Goal: Entertainment & Leisure: Consume media (video, audio)

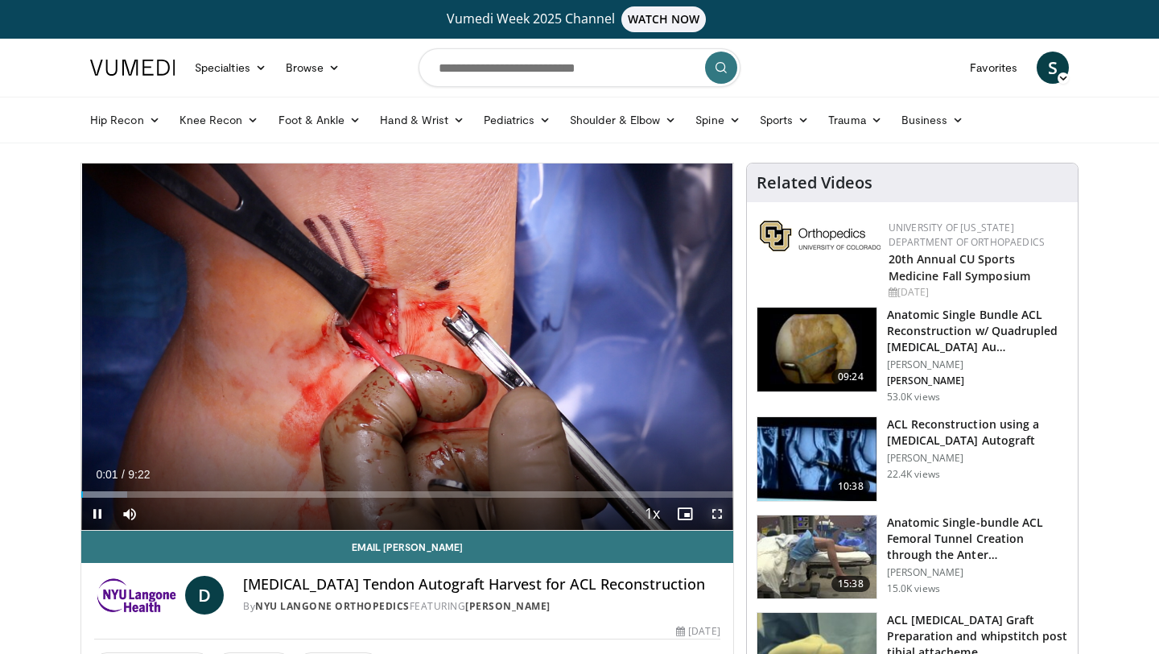
click at [714, 513] on span "Video Player" at bounding box center [717, 514] width 32 height 32
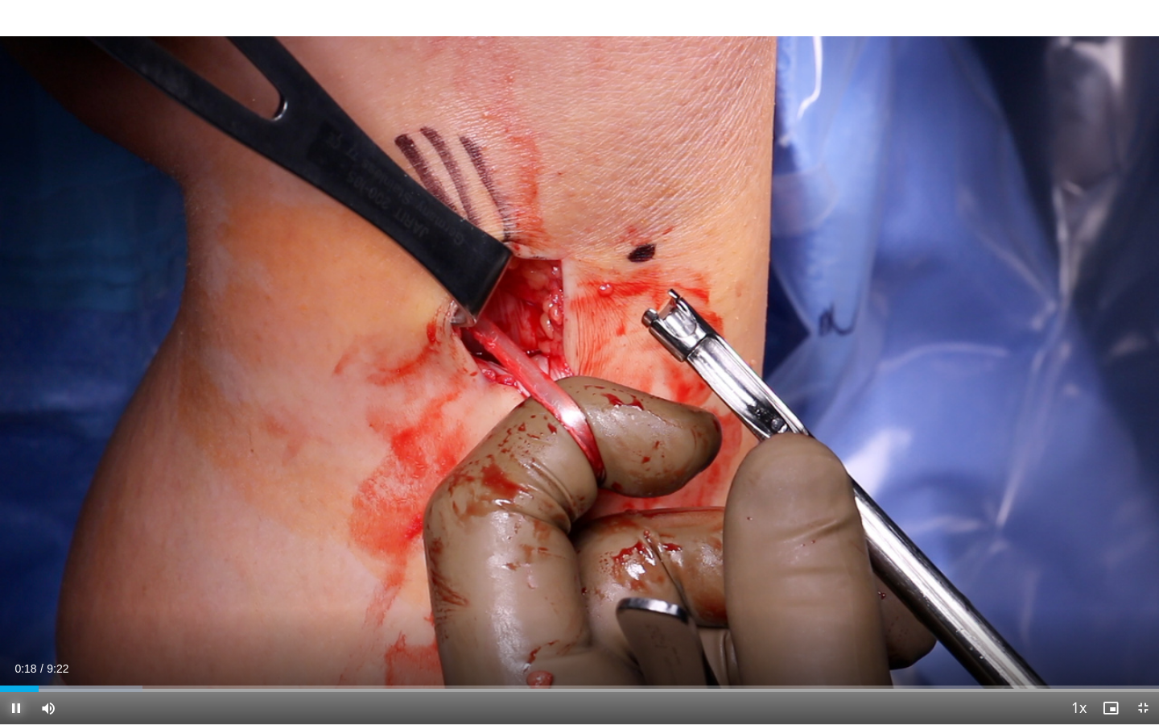
click at [14, 653] on span "Video Player" at bounding box center [16, 708] width 32 height 32
click at [14, 653] on video-js "**********" at bounding box center [579, 362] width 1159 height 725
click at [15, 653] on span "Video Player" at bounding box center [16, 708] width 32 height 32
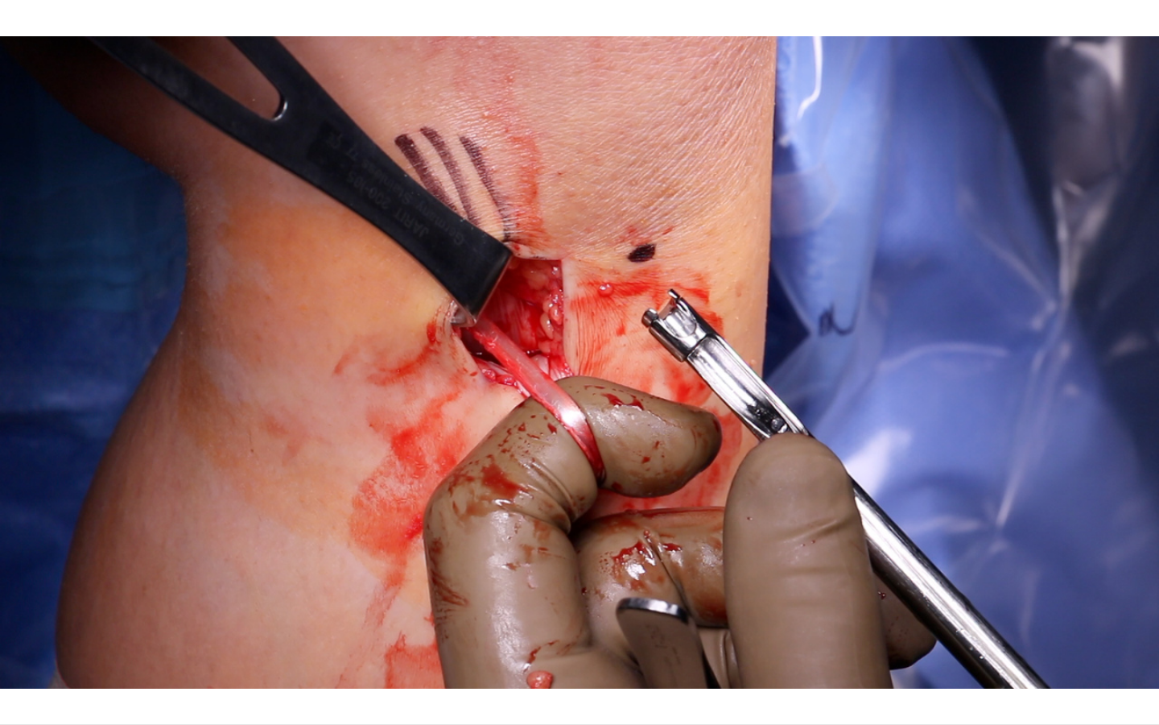
click at [15, 653] on div "10 seconds Tap to unmute" at bounding box center [579, 362] width 1159 height 724
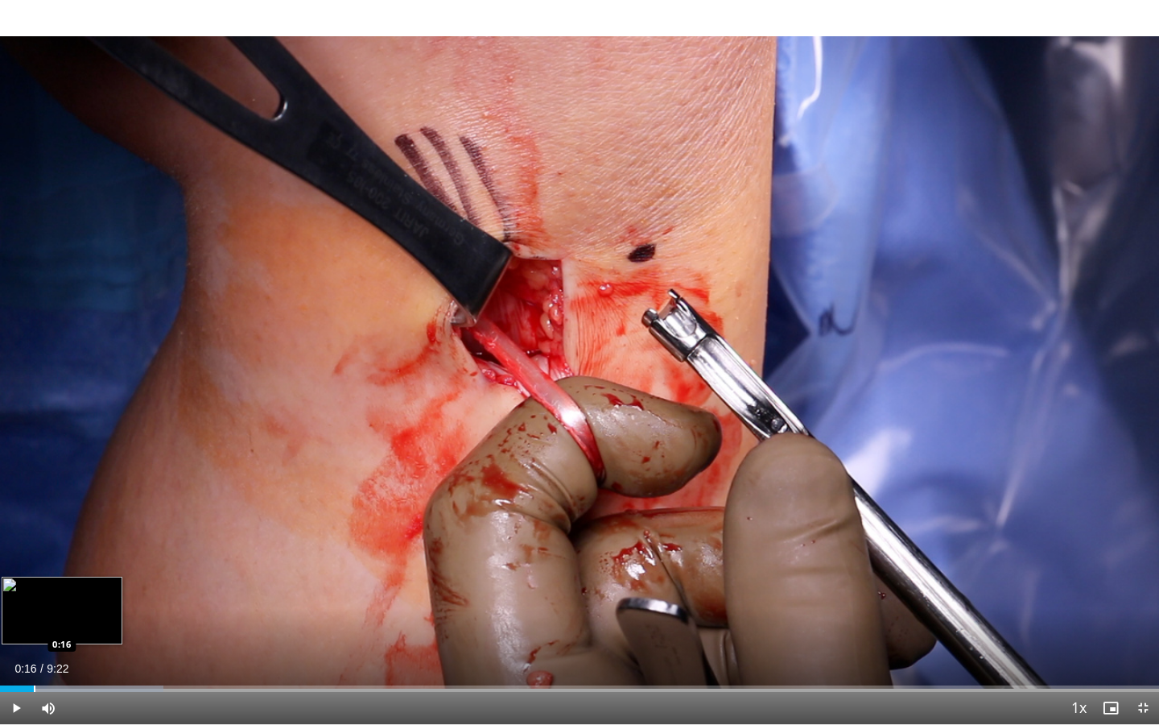
click at [34, 653] on div "Progress Bar" at bounding box center [35, 688] width 2 height 6
click at [23, 653] on div "Progress Bar" at bounding box center [24, 688] width 2 height 6
click at [23, 653] on span "Video Player" at bounding box center [16, 708] width 32 height 32
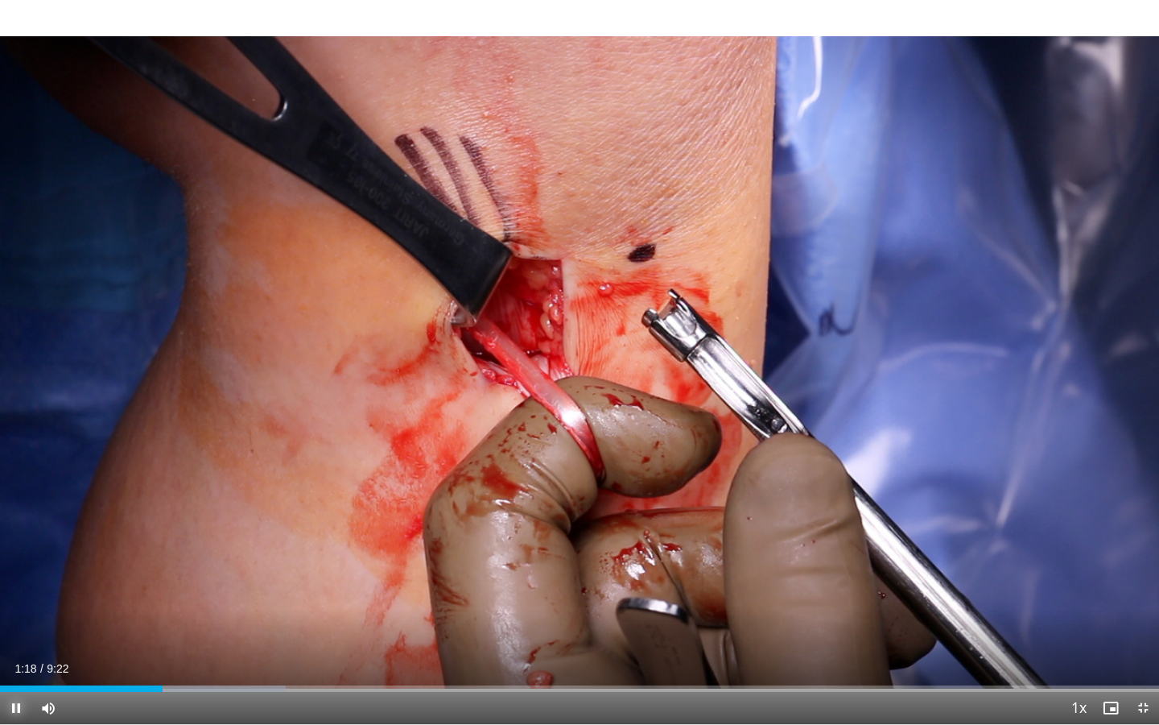
click at [18, 653] on span "Video Player" at bounding box center [16, 708] width 32 height 32
click at [1143, 653] on span "Video Player" at bounding box center [1143, 708] width 32 height 32
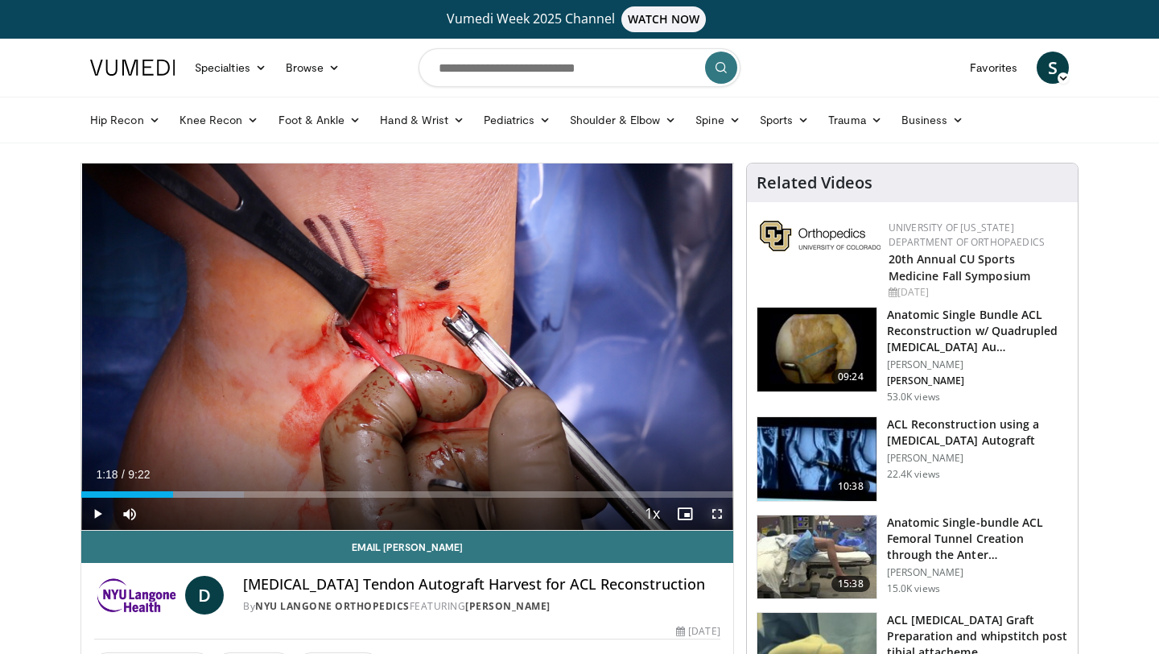
click at [722, 510] on span "Video Player" at bounding box center [717, 514] width 32 height 32
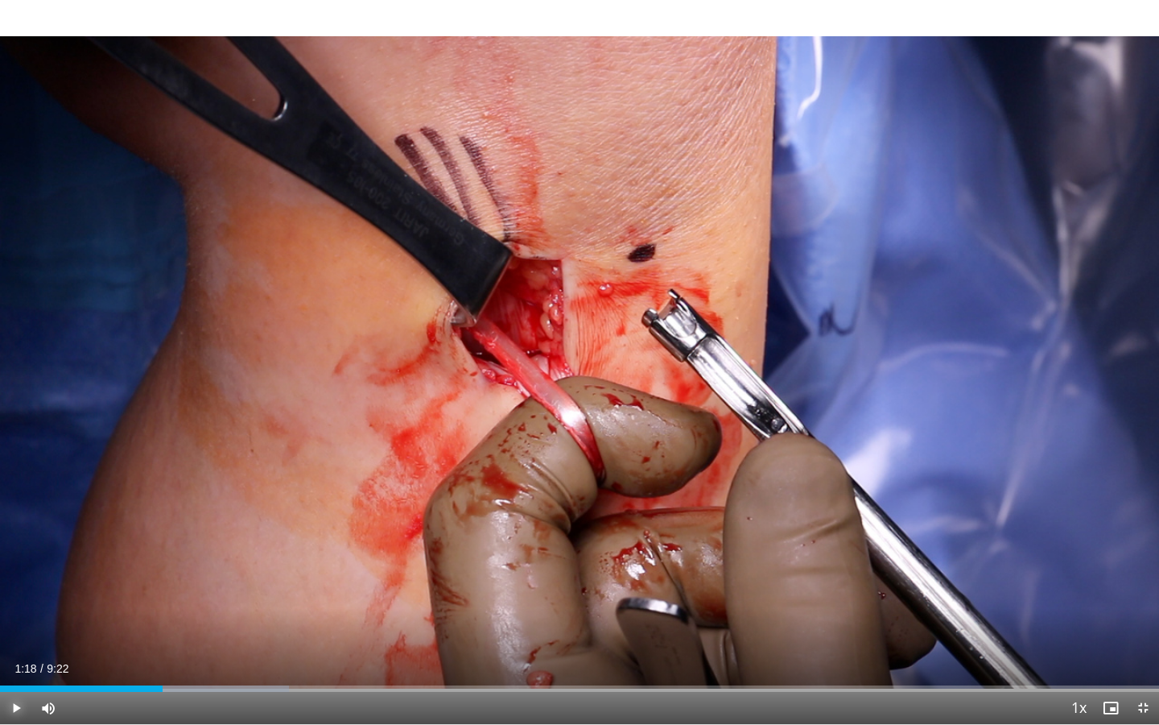
click at [10, 653] on span "Video Player" at bounding box center [16, 708] width 32 height 32
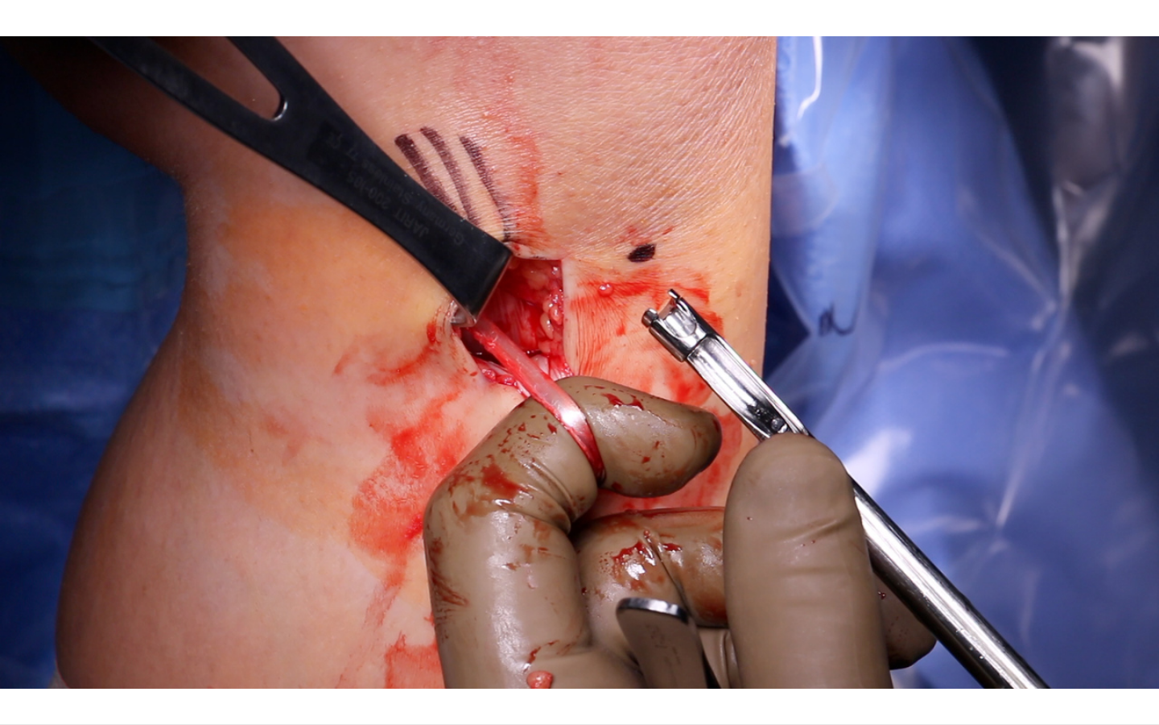
click at [10, 653] on div "10 seconds Tap to unmute" at bounding box center [579, 362] width 1159 height 724
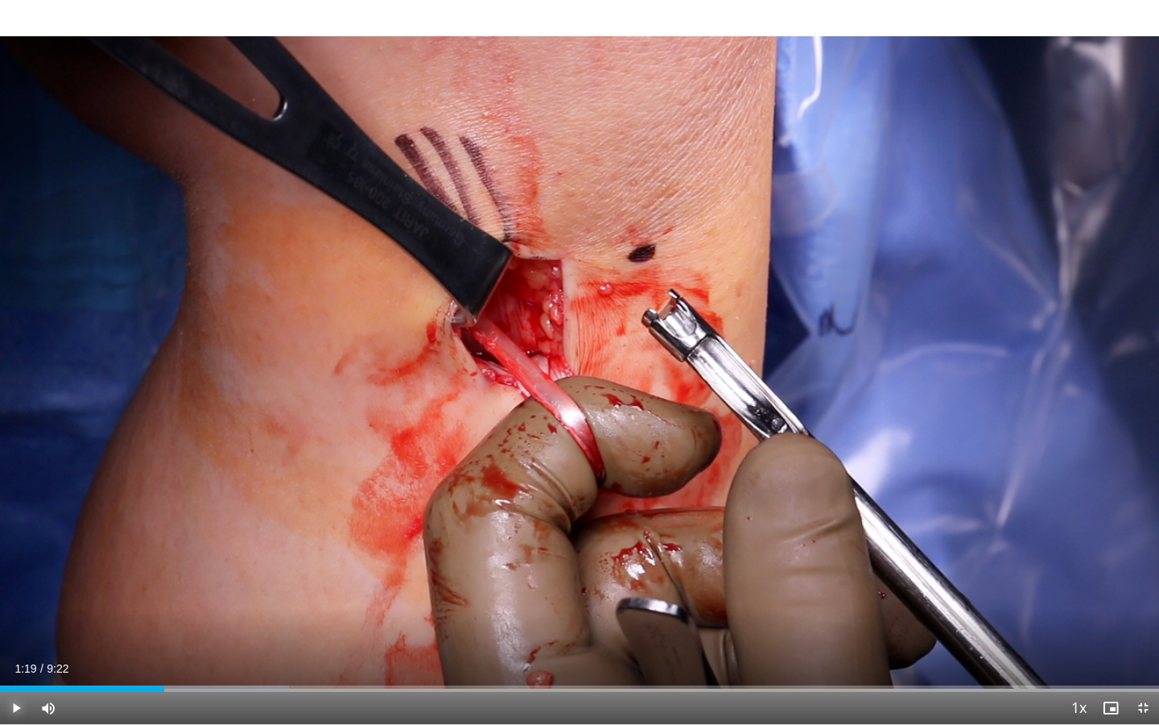
click at [10, 653] on span "Video Player" at bounding box center [16, 708] width 32 height 32
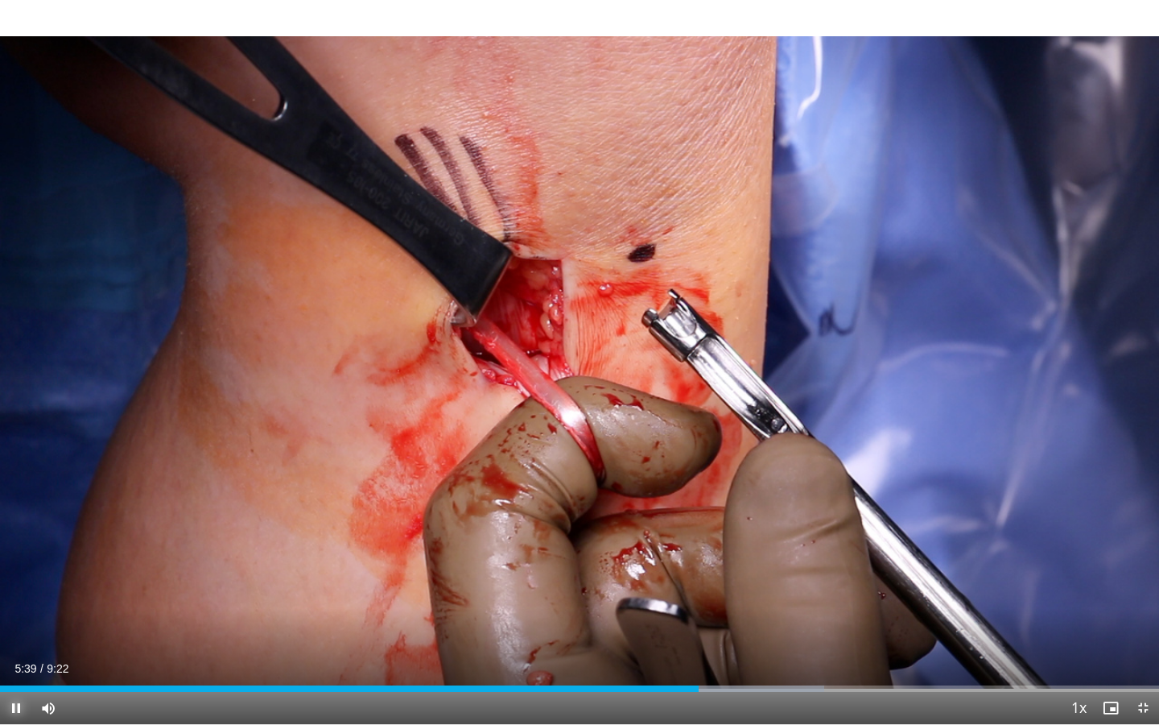
click at [14, 653] on span "Video Player" at bounding box center [16, 708] width 32 height 32
click at [19, 653] on span "Video Player" at bounding box center [16, 708] width 32 height 32
click at [22, 653] on span "Video Player" at bounding box center [16, 708] width 32 height 32
click at [22, 653] on video-js "**********" at bounding box center [579, 362] width 1159 height 725
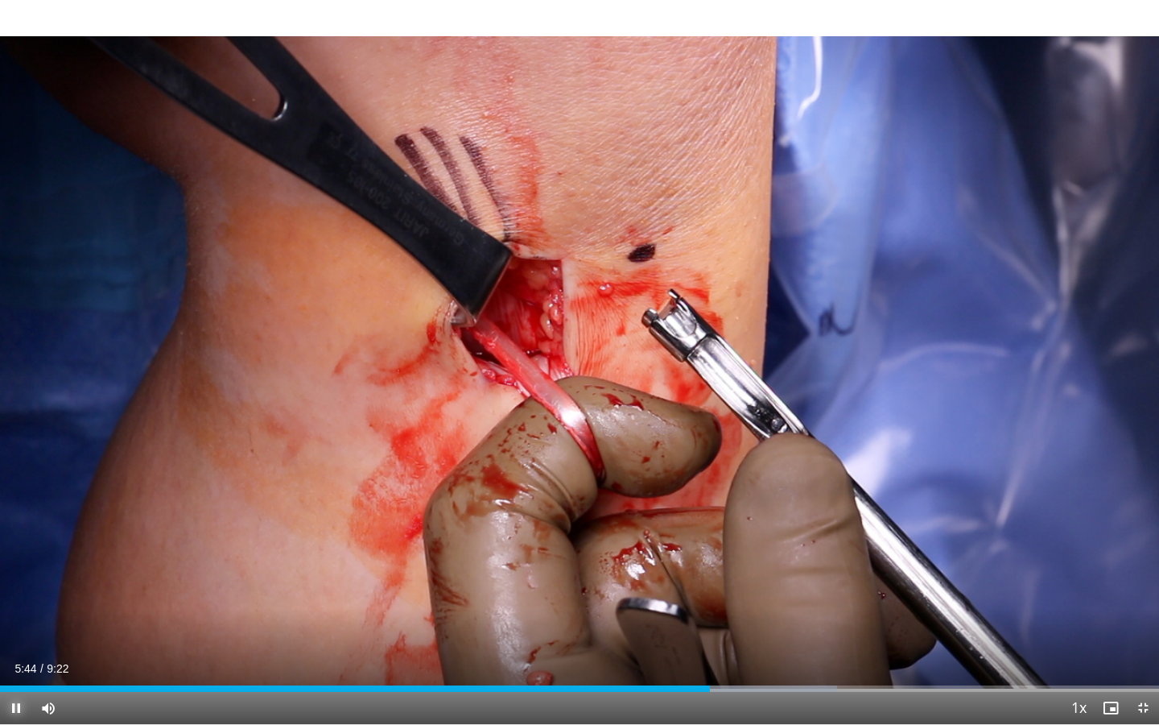
click at [23, 653] on span "Video Player" at bounding box center [16, 708] width 32 height 32
click at [17, 653] on span "Video Player" at bounding box center [16, 708] width 32 height 32
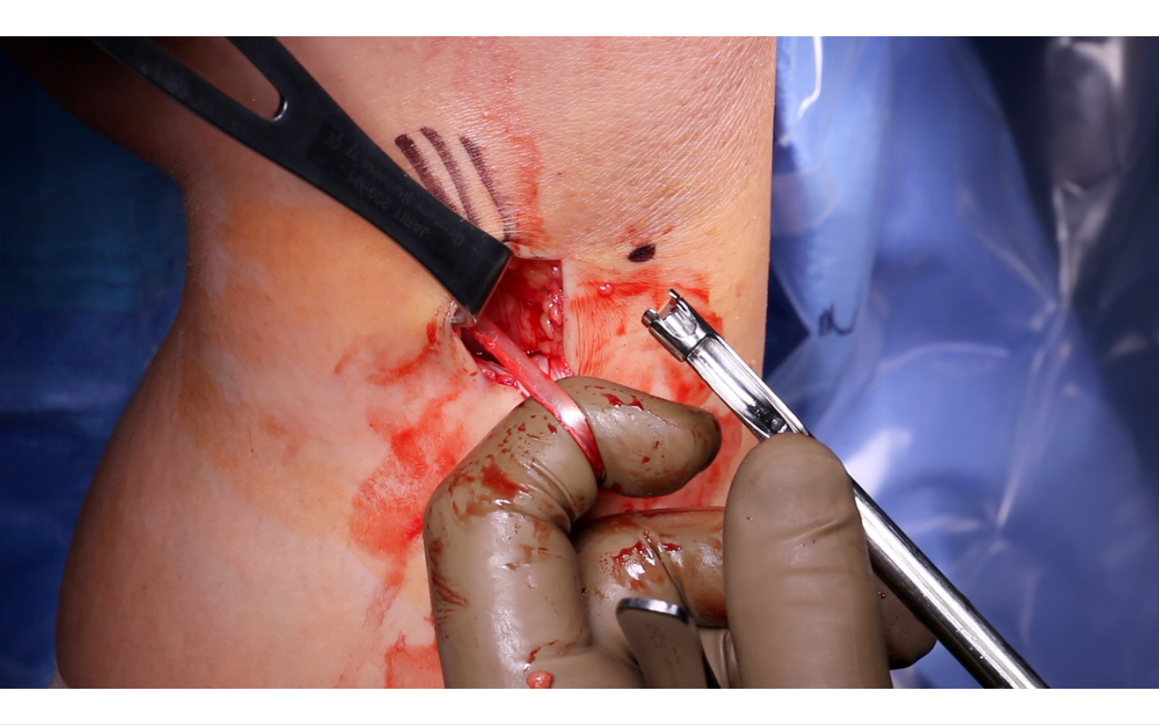
click at [17, 653] on div "10 seconds Tap to unmute" at bounding box center [579, 362] width 1159 height 724
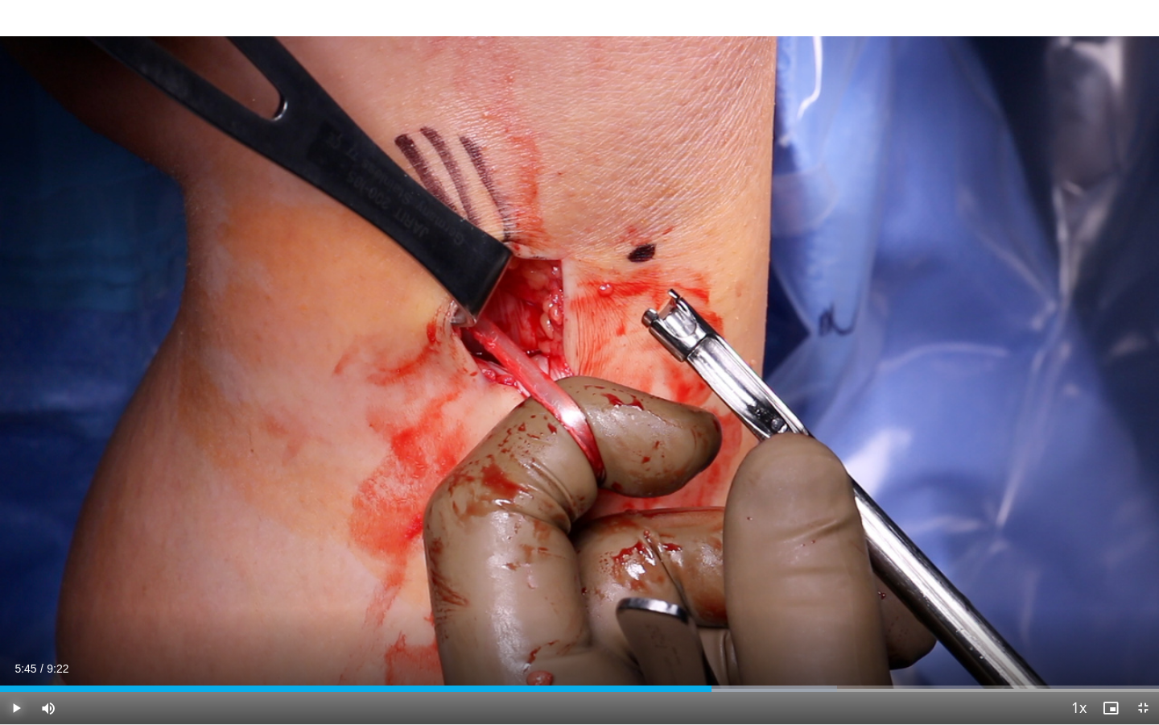
click at [17, 653] on span "Video Player" at bounding box center [16, 708] width 32 height 32
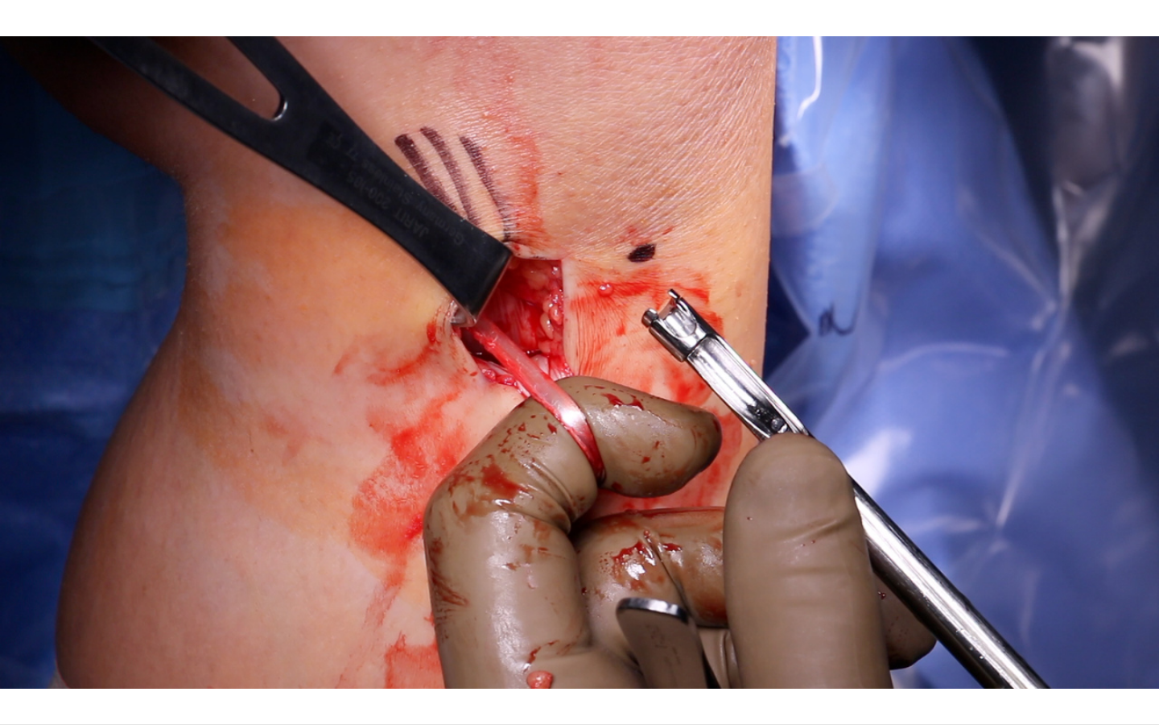
click at [17, 653] on div "10 seconds Tap to unmute" at bounding box center [579, 362] width 1159 height 724
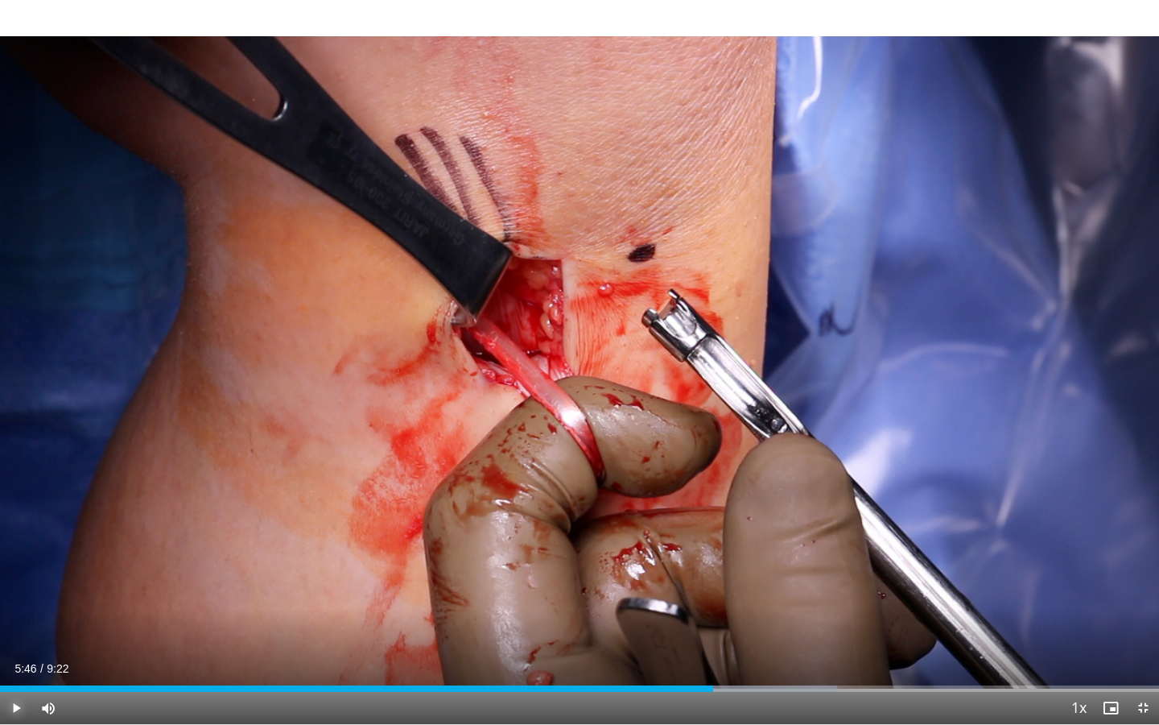
click at [19, 653] on span "Video Player" at bounding box center [16, 708] width 32 height 32
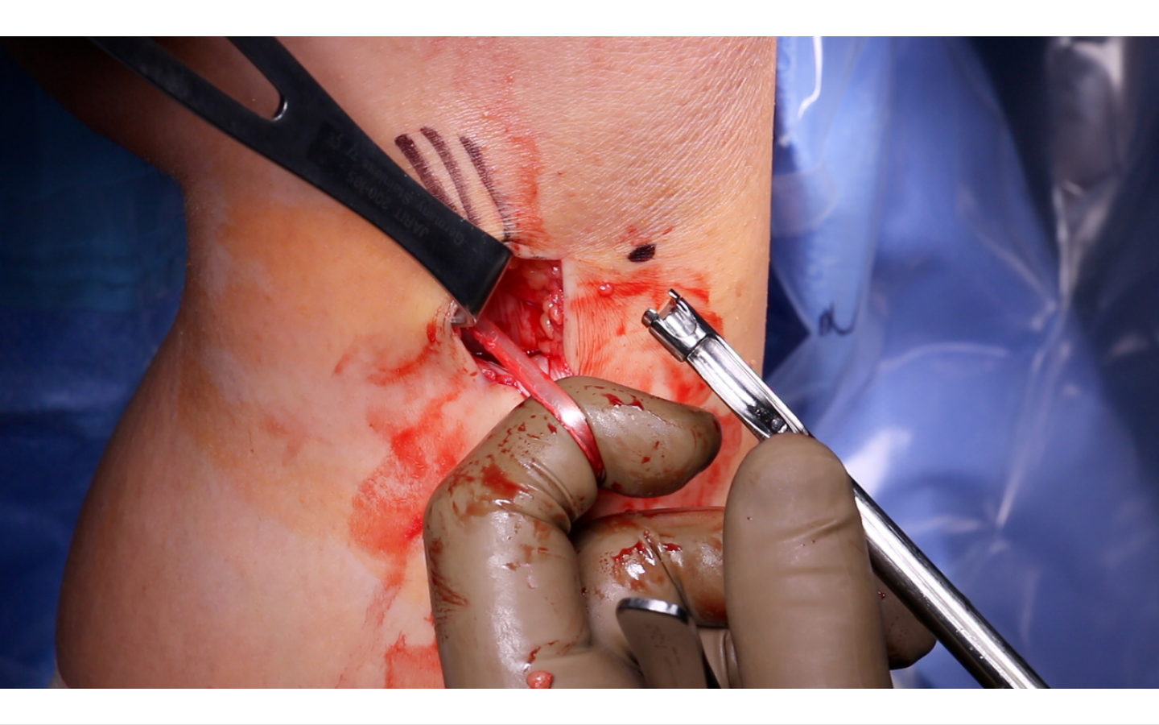
click at [19, 653] on video-js "**********" at bounding box center [579, 362] width 1159 height 725
click at [266, 653] on video-js "**********" at bounding box center [579, 362] width 1159 height 725
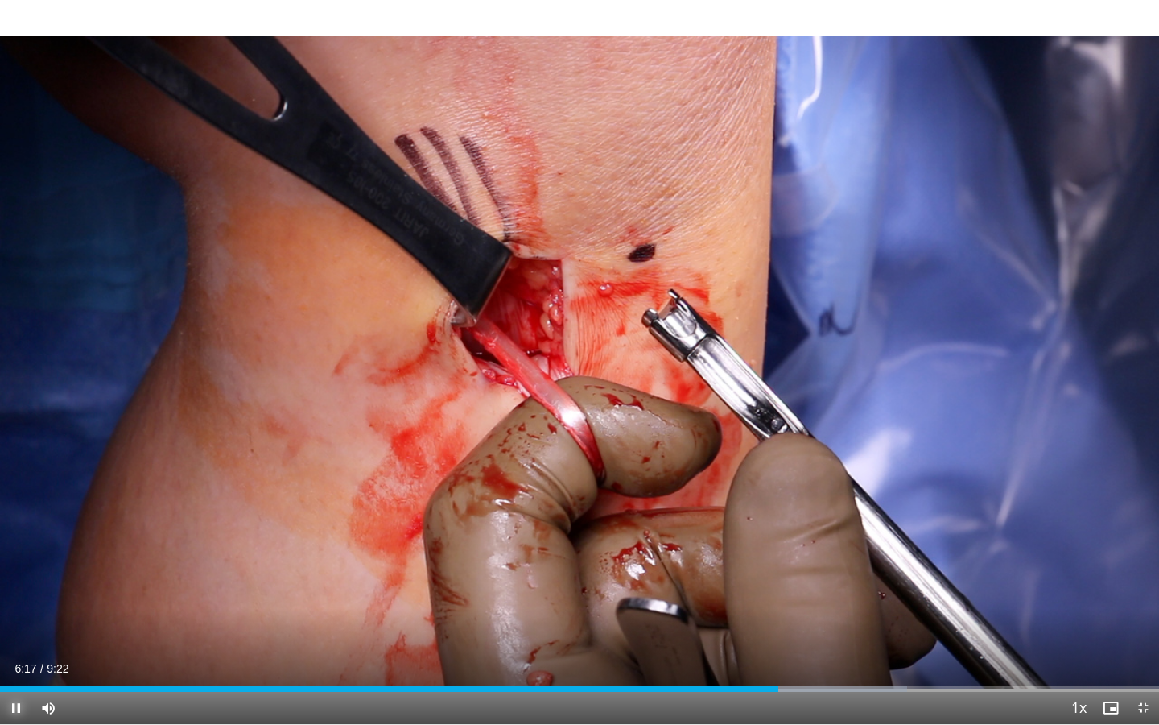
click at [16, 653] on span "Video Player" at bounding box center [16, 708] width 32 height 32
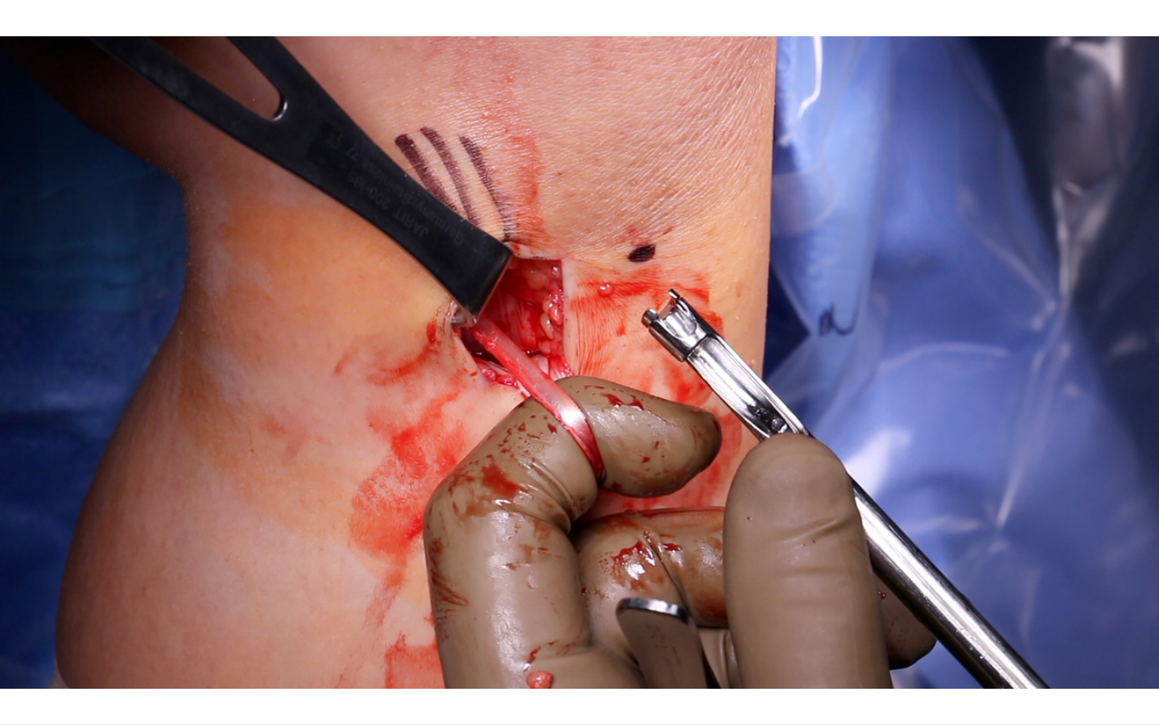
click at [16, 653] on video-js "**********" at bounding box center [579, 362] width 1159 height 725
click at [16, 653] on div "10 seconds Tap to unmute" at bounding box center [579, 362] width 1159 height 724
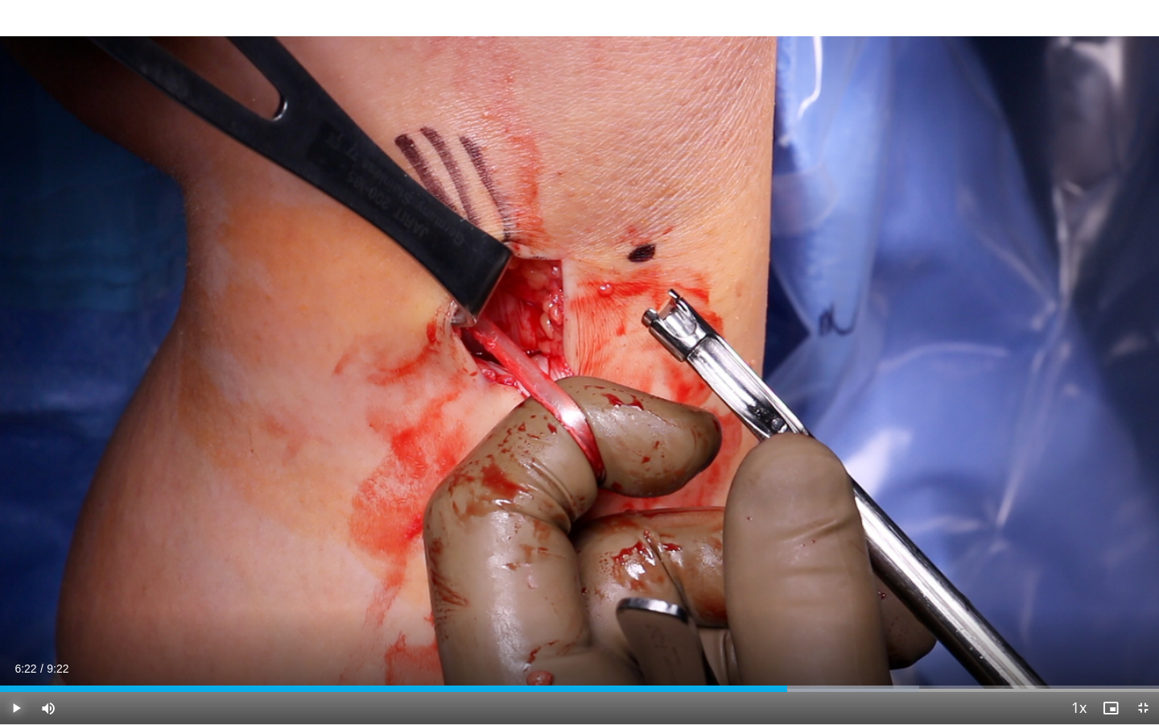
click at [16, 653] on span "Video Player" at bounding box center [16, 708] width 32 height 32
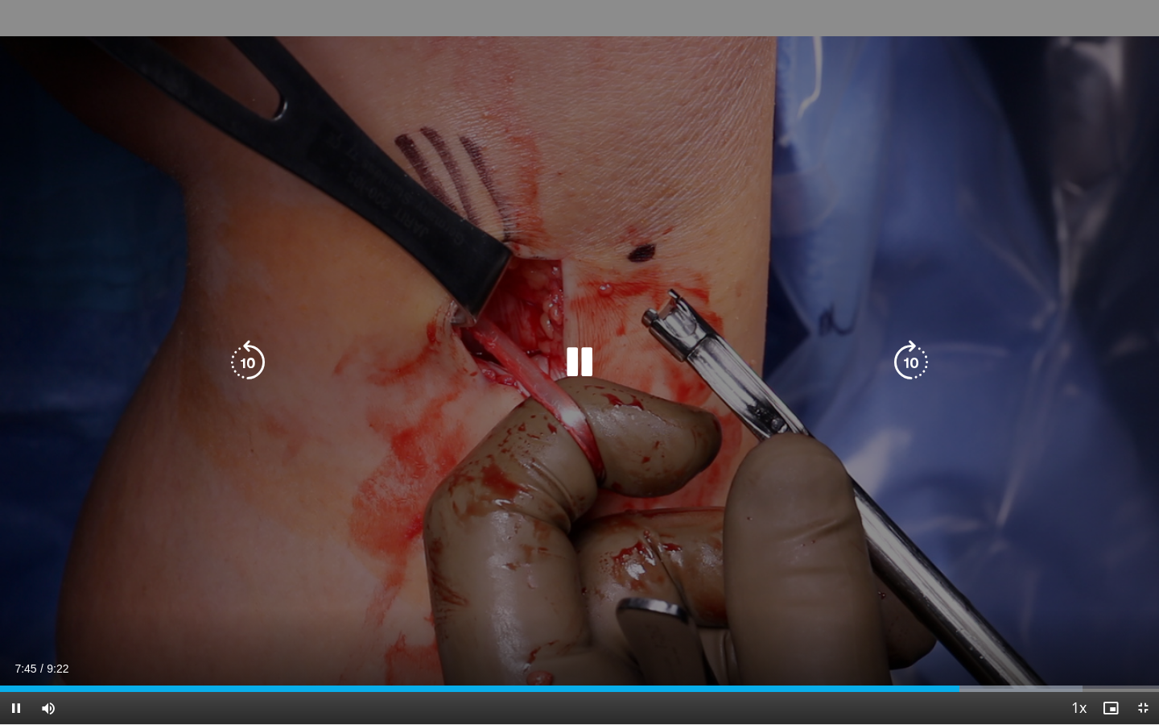
click at [667, 477] on div "10 seconds Tap to unmute" at bounding box center [579, 362] width 1159 height 724
click at [616, 247] on div "10 seconds Tap to unmute" at bounding box center [579, 362] width 1159 height 724
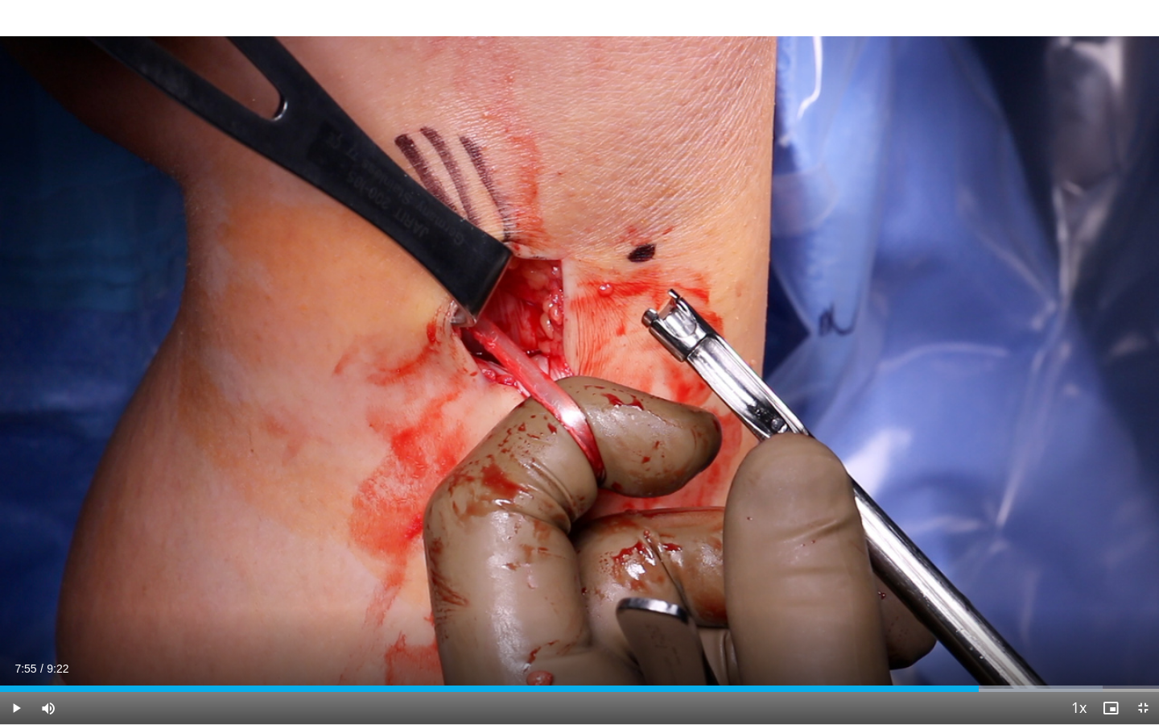
click at [581, 352] on div "10 seconds Tap to unmute" at bounding box center [579, 362] width 1159 height 724
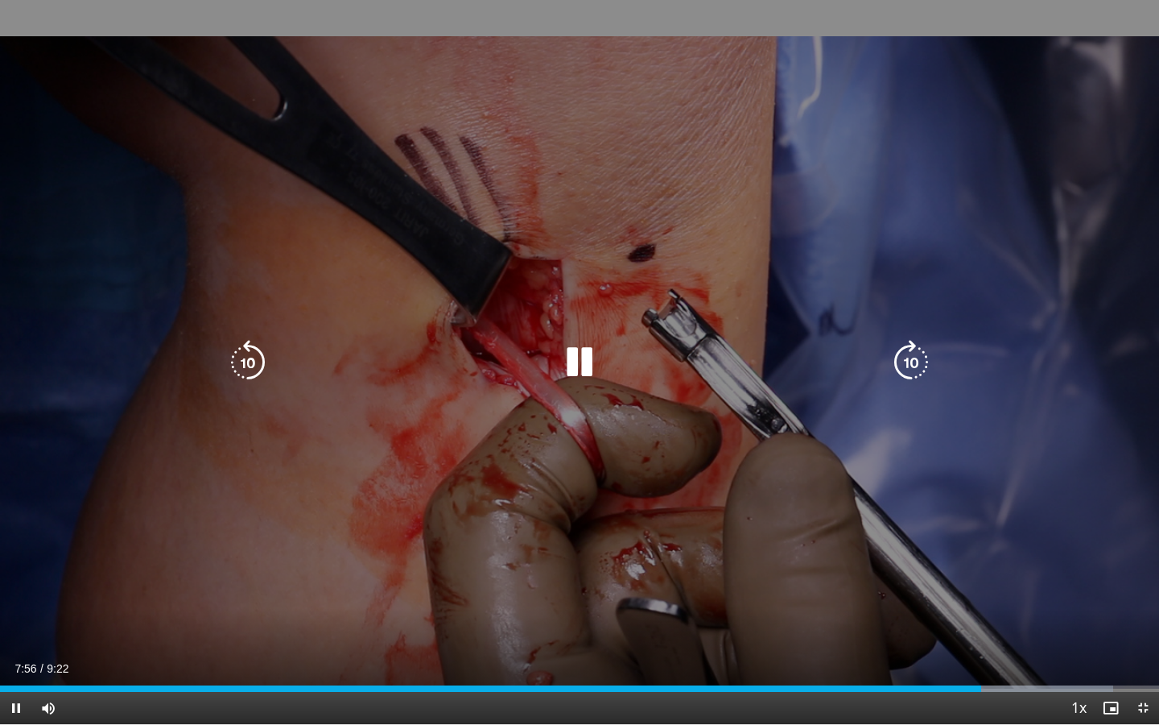
click at [581, 364] on icon "Video Player" at bounding box center [579, 362] width 45 height 45
click at [579, 359] on icon "Video Player" at bounding box center [579, 362] width 45 height 45
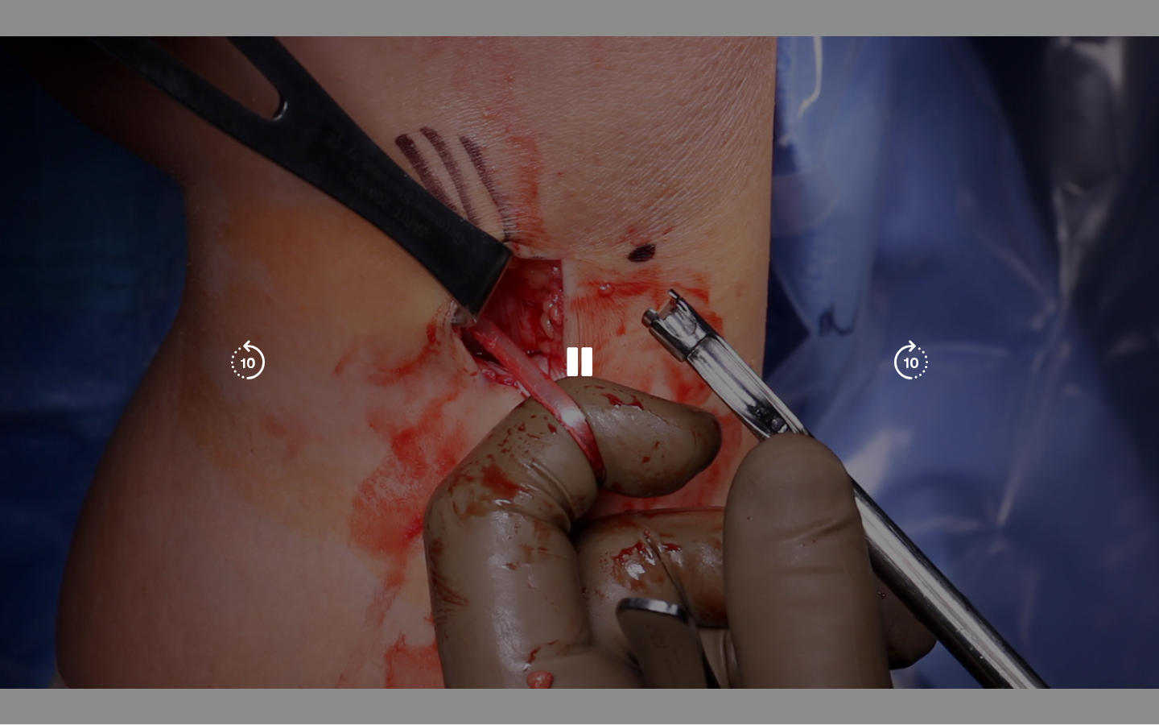
click at [579, 359] on div "10 seconds Tap to unmute" at bounding box center [579, 362] width 1159 height 724
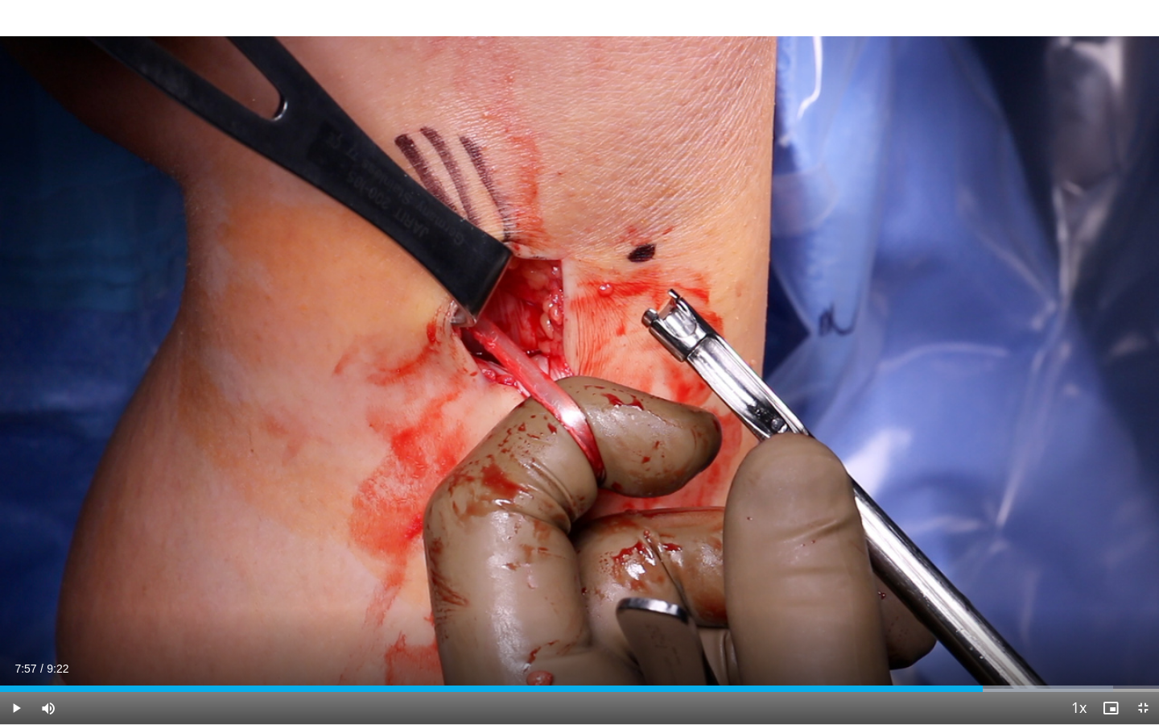
click at [574, 353] on div "10 seconds Tap to unmute" at bounding box center [579, 362] width 1159 height 724
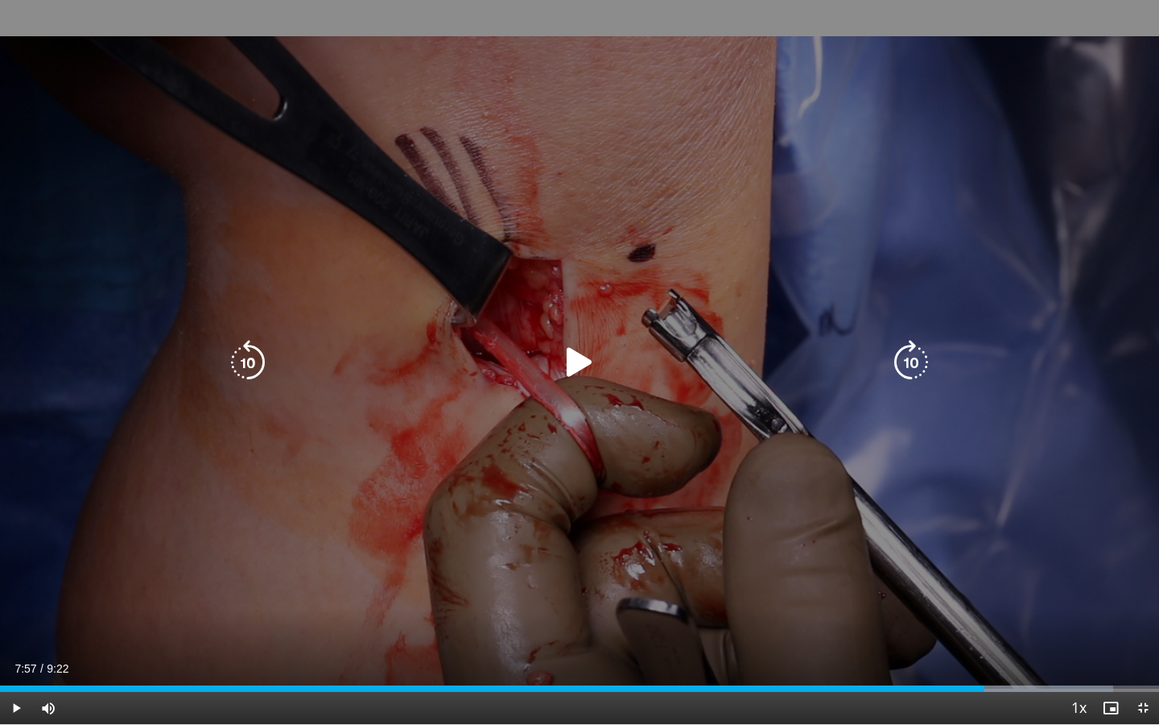
click at [579, 358] on icon "Video Player" at bounding box center [579, 362] width 45 height 45
click at [567, 364] on icon "Video Player" at bounding box center [579, 362] width 45 height 45
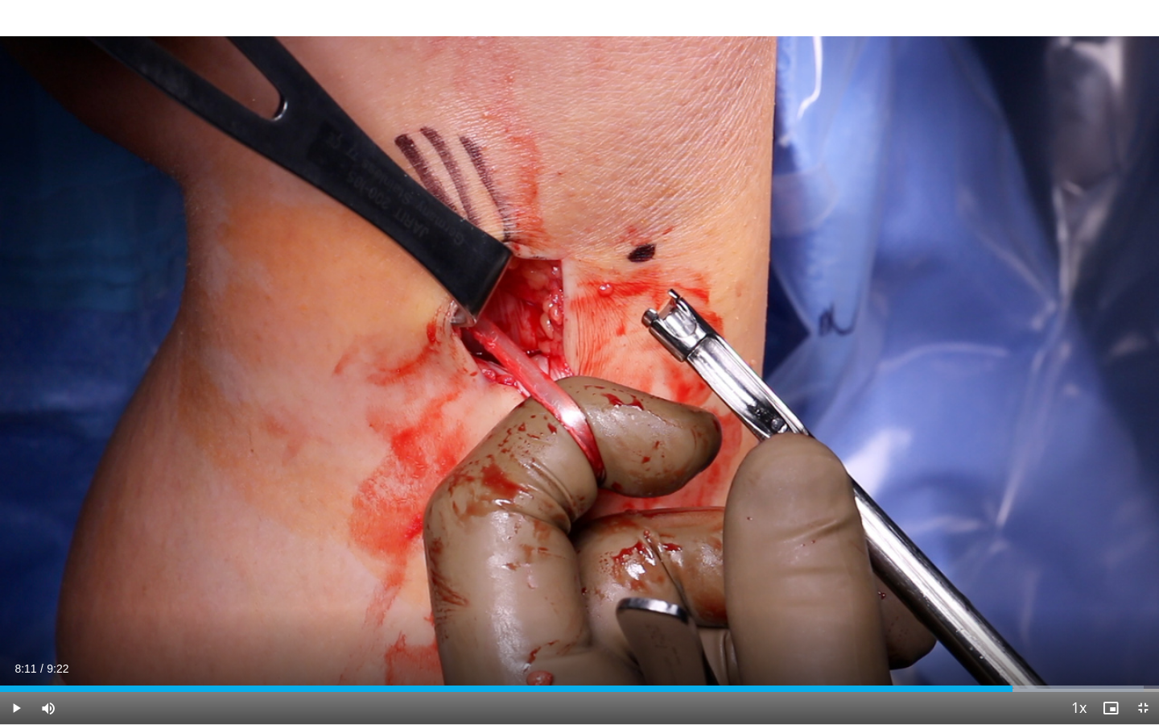
click at [567, 364] on div "10 seconds Tap to unmute" at bounding box center [579, 362] width 1159 height 724
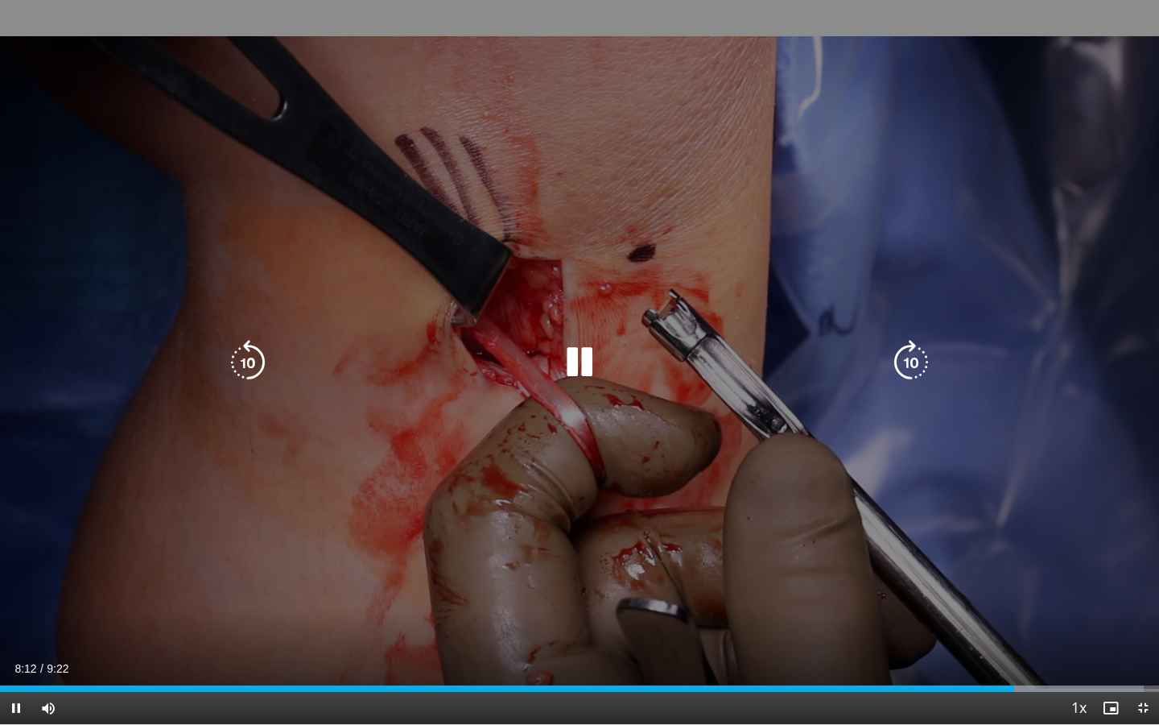
click at [567, 364] on icon "Video Player" at bounding box center [579, 362] width 45 height 45
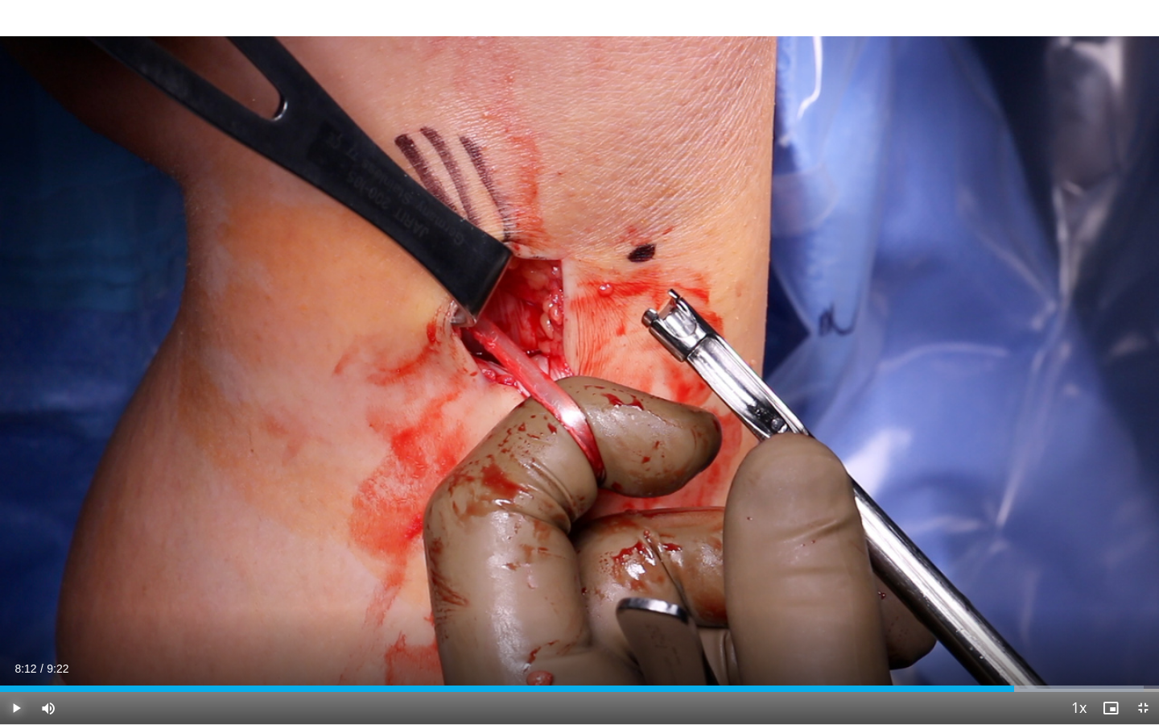
click at [14, 653] on span "Video Player" at bounding box center [16, 708] width 32 height 32
click at [15, 653] on span "Video Player" at bounding box center [16, 708] width 32 height 32
click at [18, 653] on span "Video Player" at bounding box center [16, 708] width 32 height 32
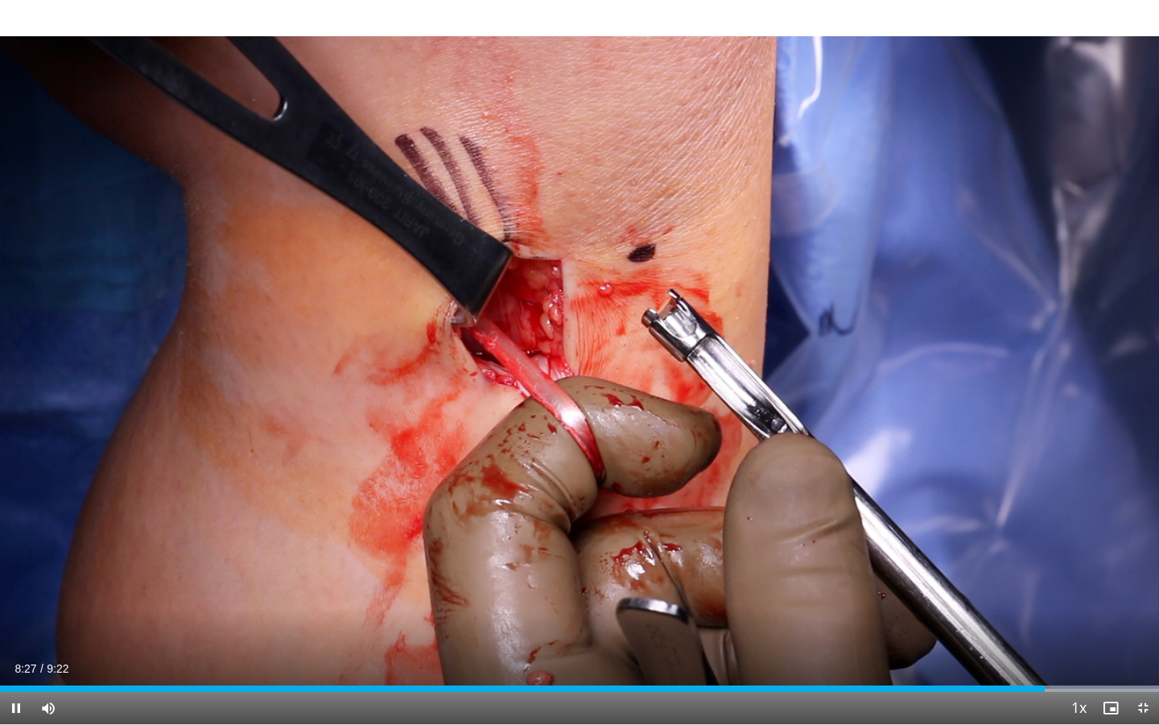
click at [19, 653] on video-js "**********" at bounding box center [579, 362] width 1159 height 725
click at [15, 653] on span "Video Player" at bounding box center [16, 708] width 32 height 32
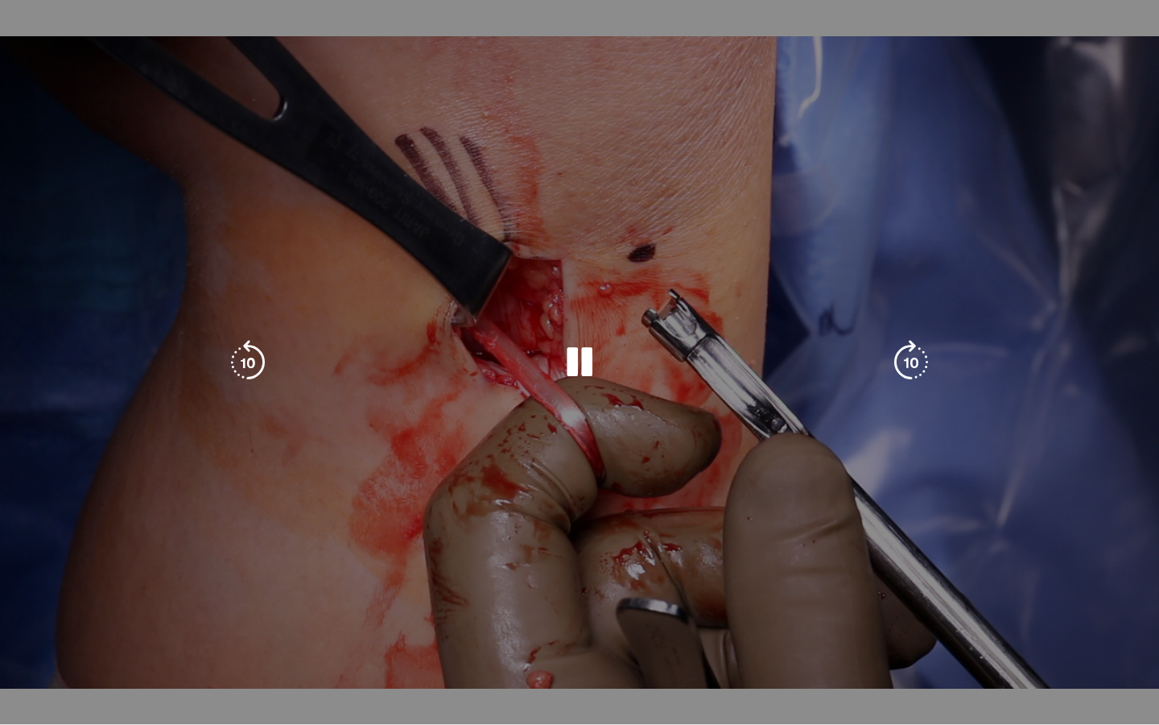
click at [16, 653] on video-js "**********" at bounding box center [579, 362] width 1159 height 725
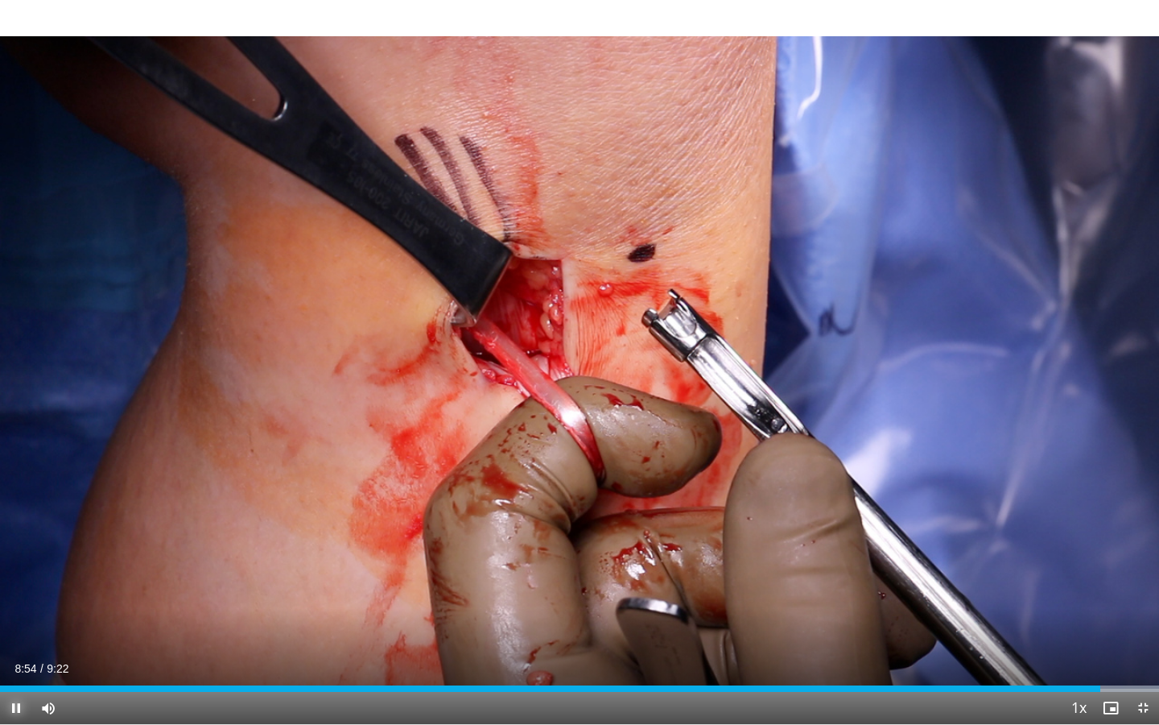
click at [16, 653] on span "Video Player" at bounding box center [16, 708] width 32 height 32
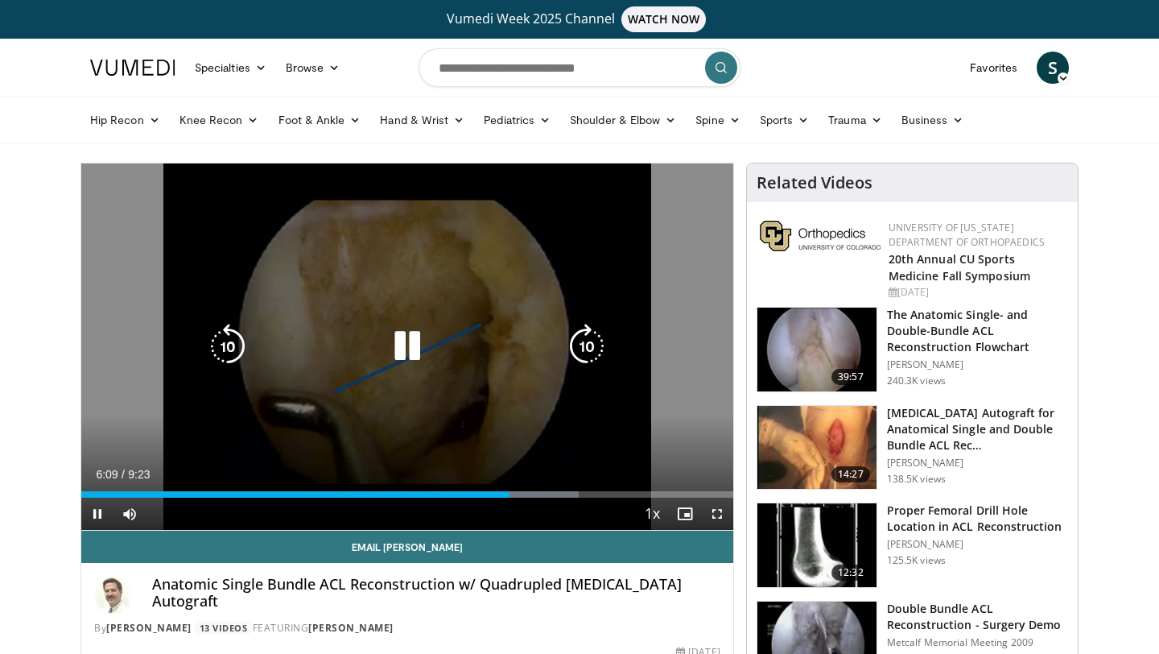
click at [405, 339] on icon "Video Player" at bounding box center [407, 346] width 45 height 45
